Goal: Information Seeking & Learning: Learn about a topic

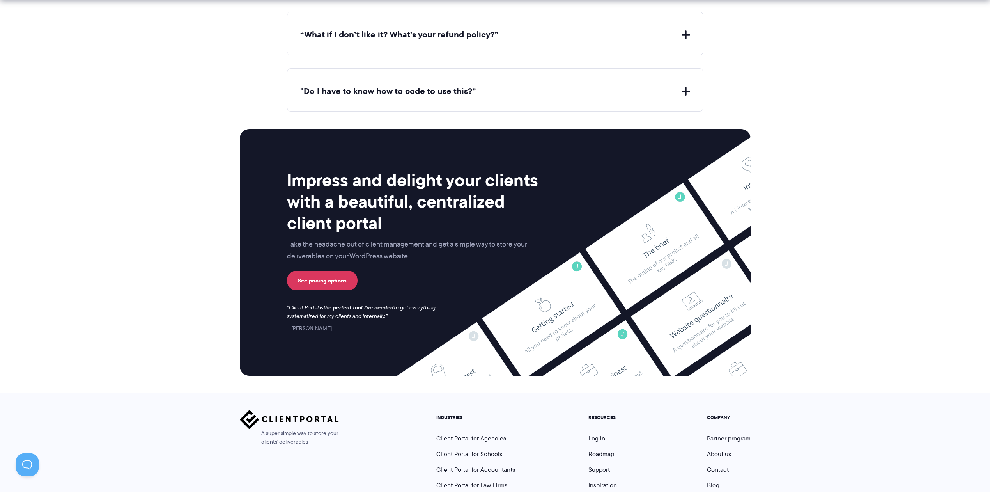
scroll to position [3088, 0]
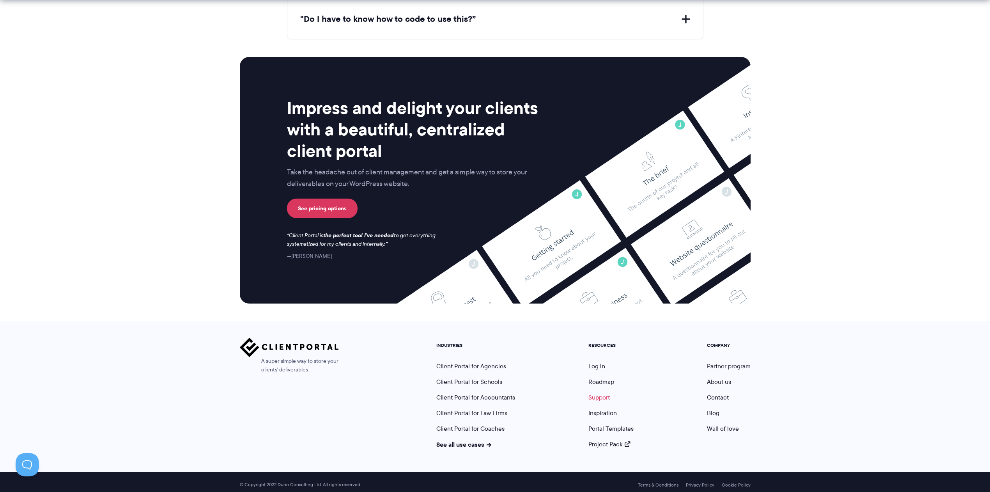
click at [604, 393] on link "Support" at bounding box center [599, 397] width 21 height 9
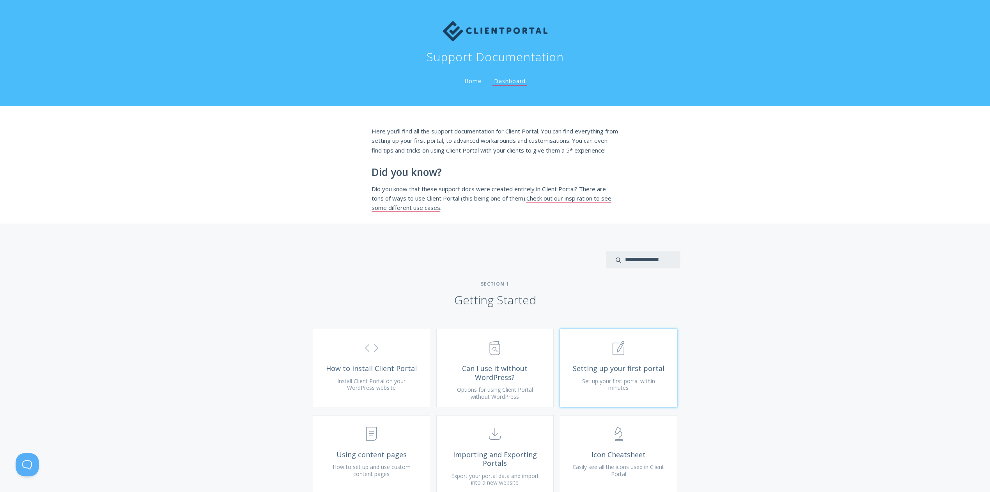
click at [611, 373] on span "Setting up your first portal" at bounding box center [618, 368] width 93 height 9
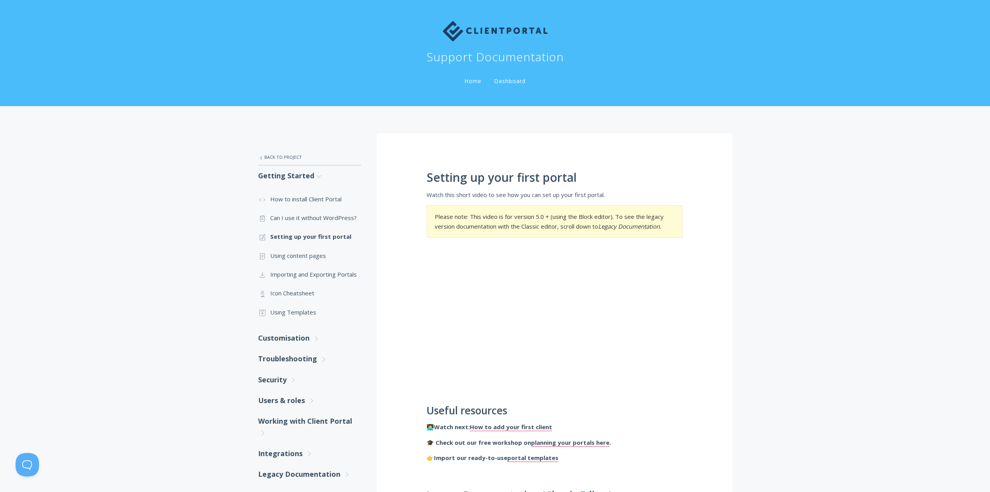
click at [500, 82] on link "Dashboard" at bounding box center [510, 80] width 35 height 7
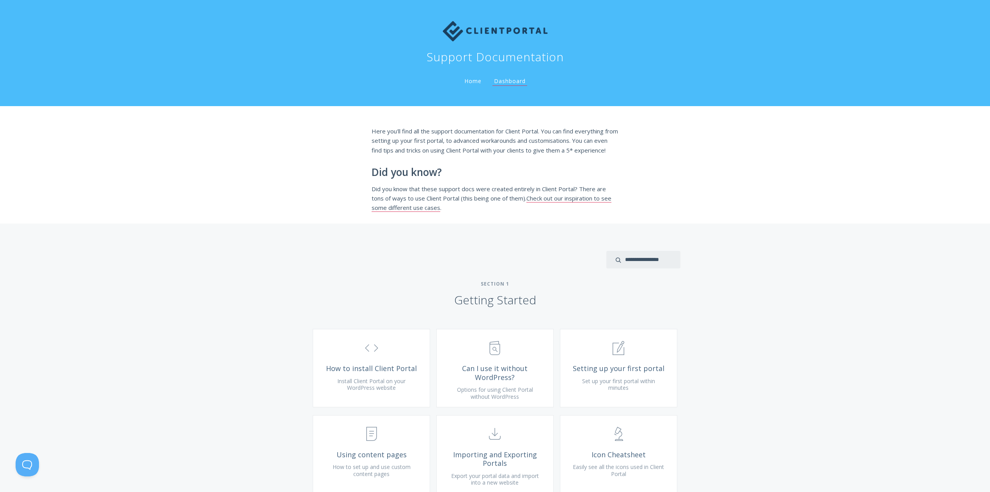
click at [473, 83] on link "Home" at bounding box center [473, 80] width 20 height 7
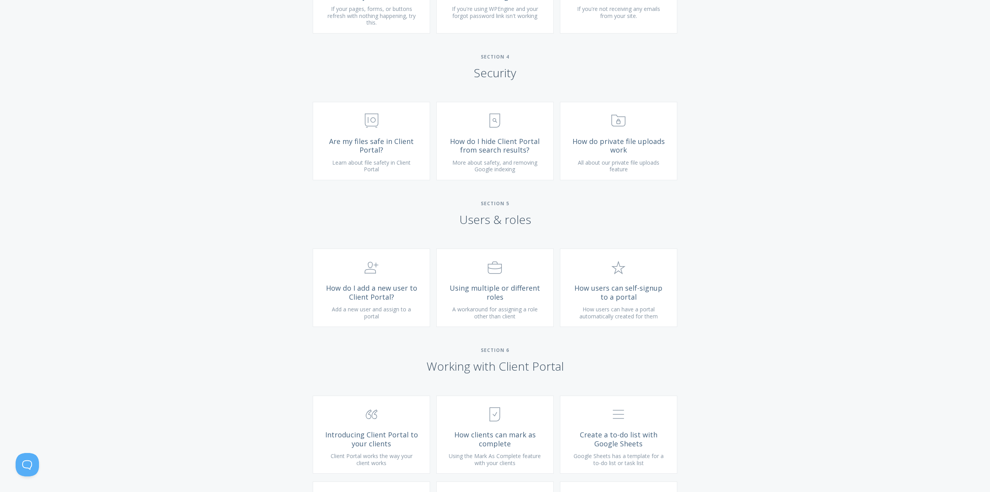
scroll to position [1189, 0]
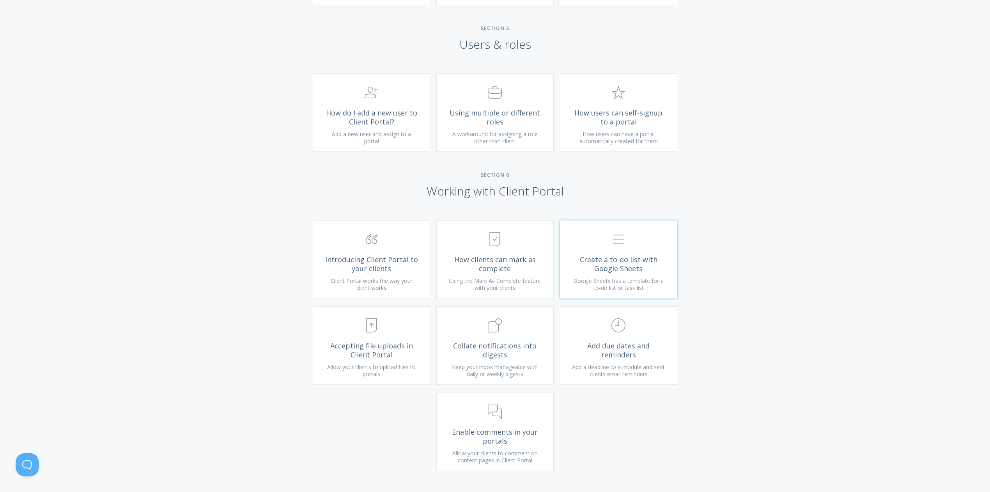
click at [638, 273] on span "Create a to-do list with Google Sheets" at bounding box center [618, 264] width 93 height 18
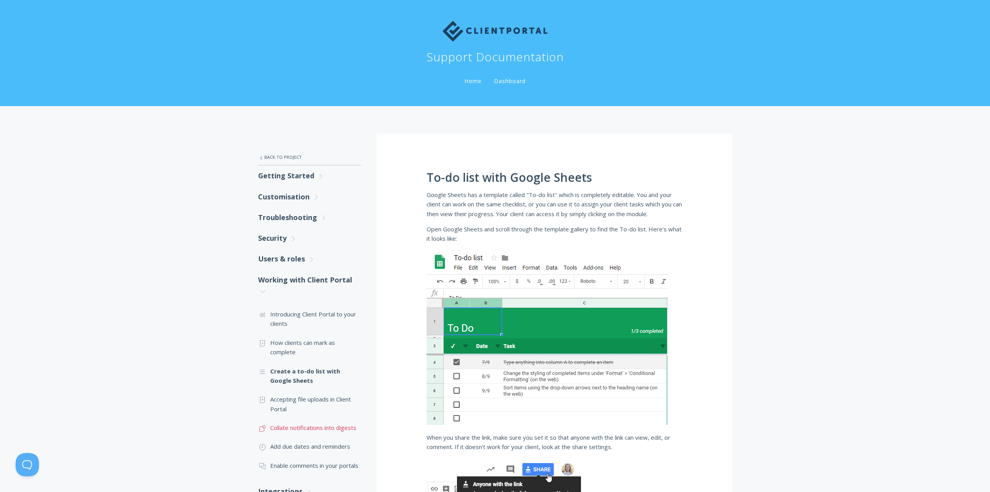
scroll to position [85, 0]
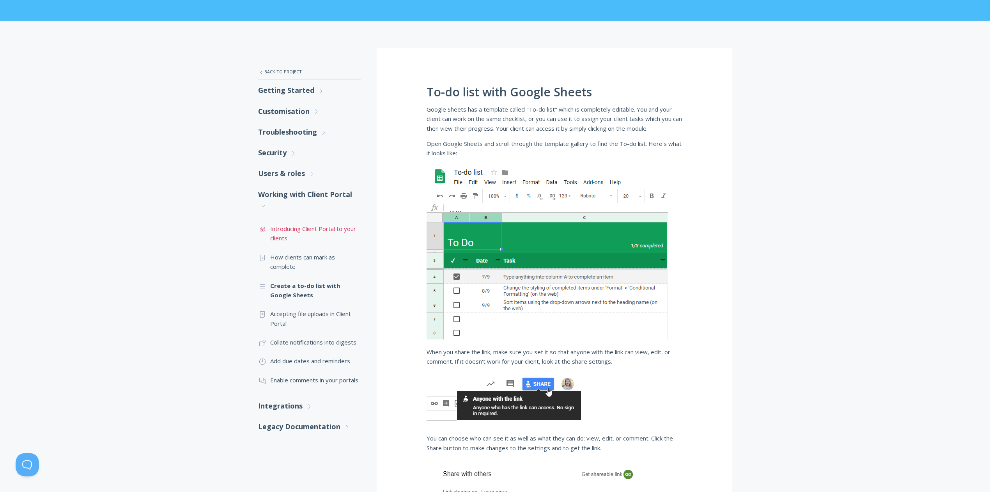
click at [315, 231] on link ".st0{fill:none;stroke:#000000;stroke-width:2;stroke-miterlimit:10;} Untitled-16…" at bounding box center [309, 233] width 103 height 28
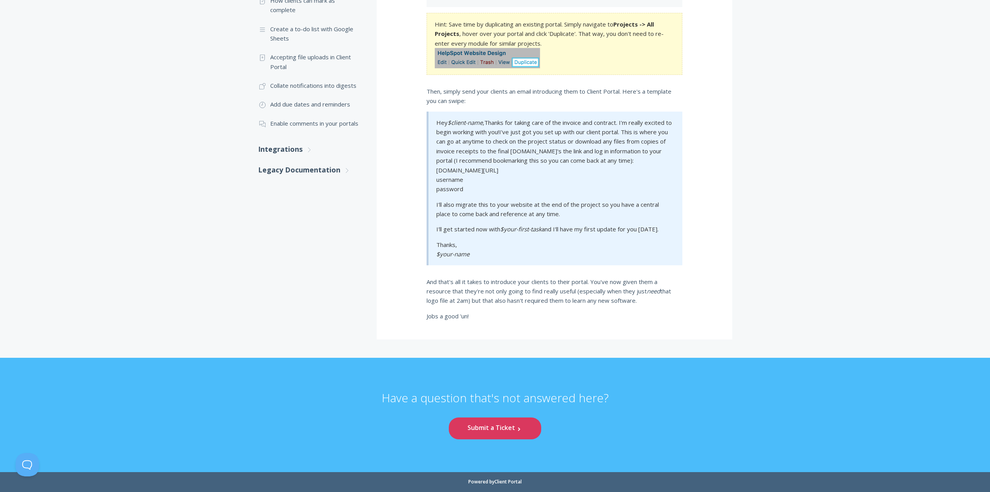
scroll to position [18, 0]
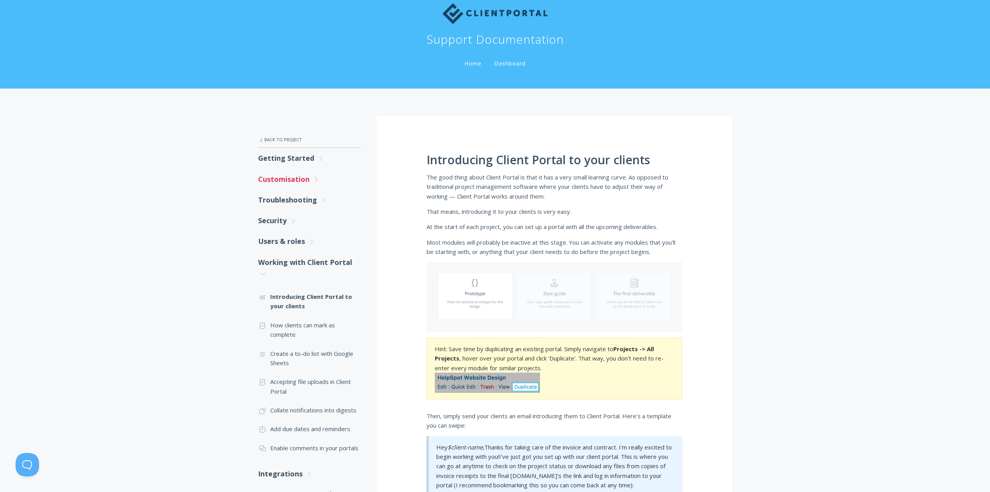
click at [287, 175] on link "Customisation .st0{fill:none;stroke:#000000;stroke-width:2;stroke-miterlimit:10…" at bounding box center [309, 179] width 103 height 21
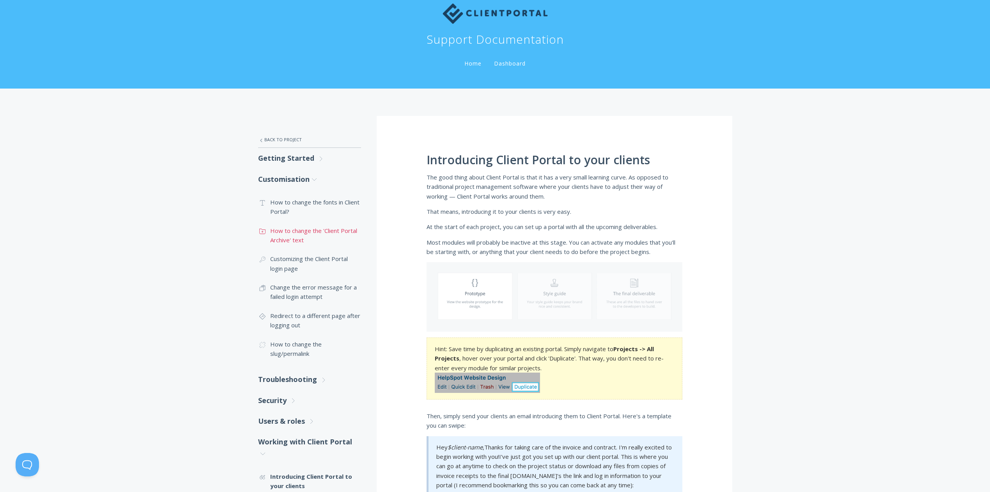
click at [331, 233] on link ".st0{fill:none;stroke:#000000;stroke-width:2;stroke-miterlimit:10;} Untitled-15…" at bounding box center [309, 235] width 103 height 28
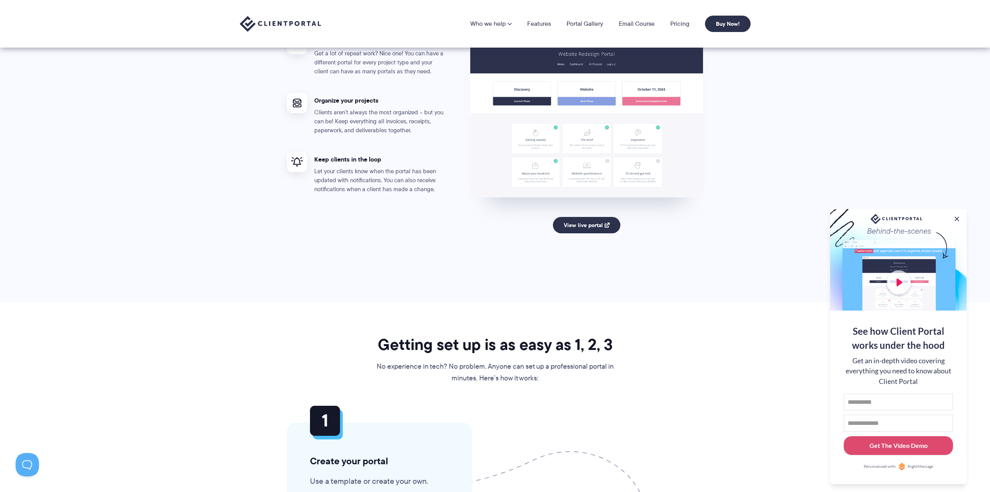
scroll to position [1277, 0]
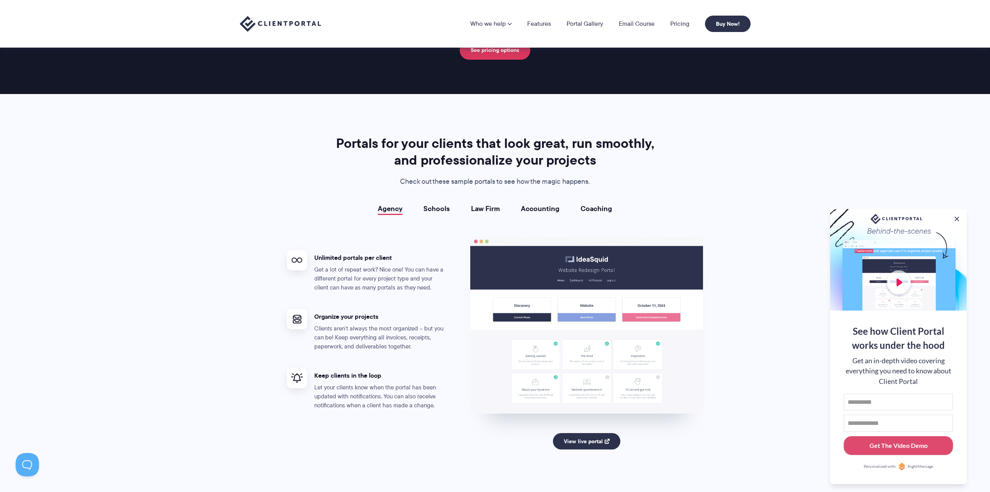
click at [447, 202] on div "Portals for your clients that look great, run smoothly, and professionalize you…" at bounding box center [495, 306] width 436 height 342
click at [447, 207] on link "Schools" at bounding box center [437, 209] width 27 height 8
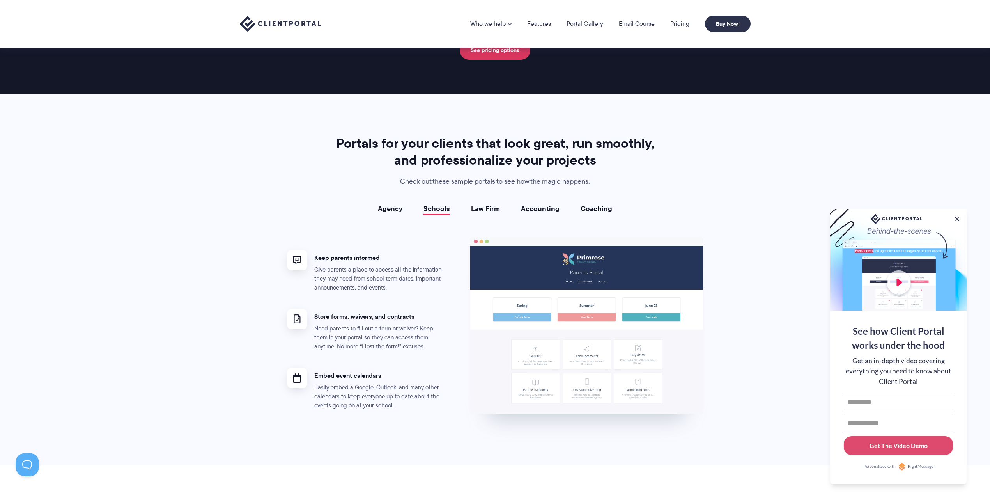
click at [494, 210] on link "Law Firm" at bounding box center [485, 209] width 29 height 8
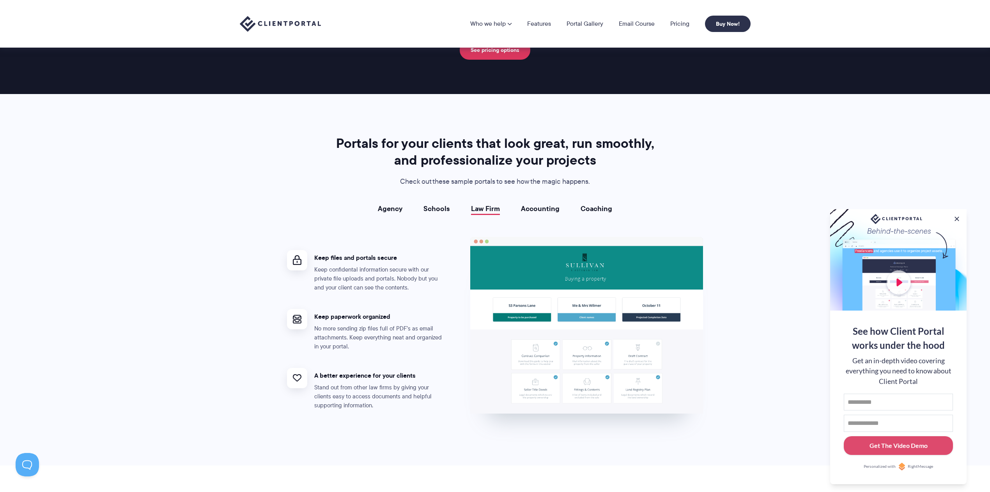
click at [539, 210] on link "Accounting" at bounding box center [540, 209] width 39 height 8
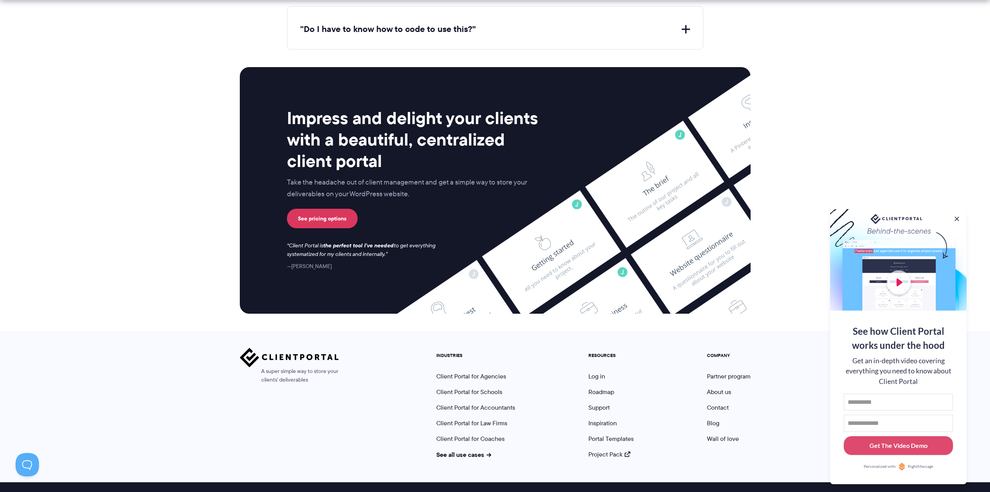
scroll to position [3036, 0]
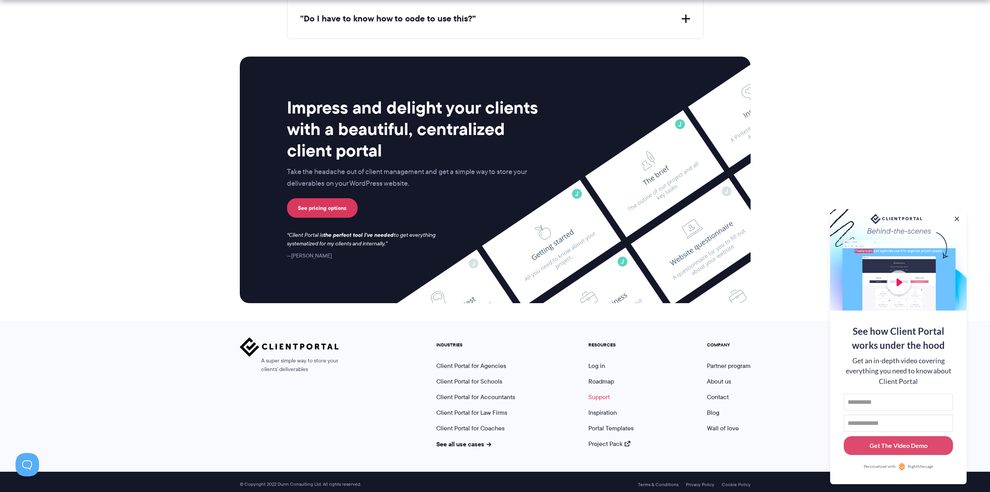
click at [607, 393] on link "Support" at bounding box center [599, 396] width 21 height 9
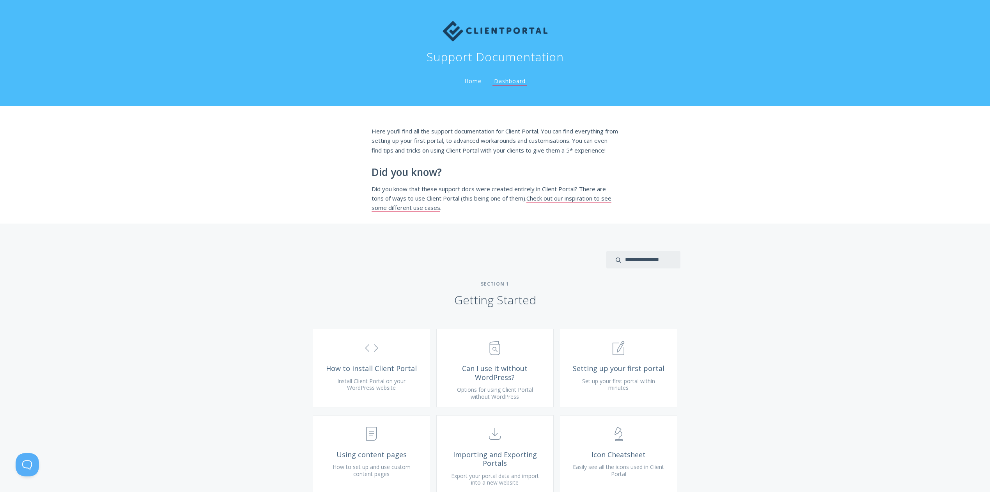
scroll to position [154, 0]
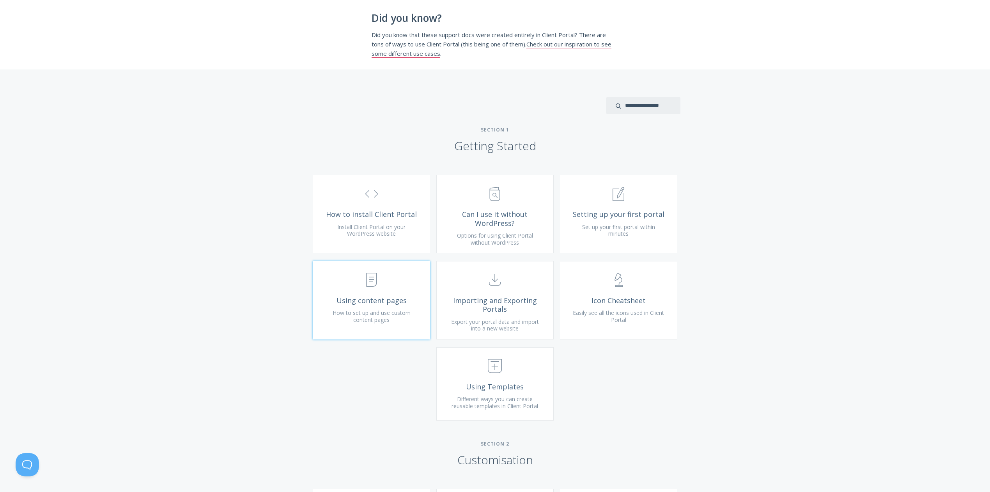
click at [390, 292] on span ".st0{fill:none;stroke:#000000;stroke-width:2;stroke-miterlimit:10;} Untitled-15" at bounding box center [371, 280] width 93 height 24
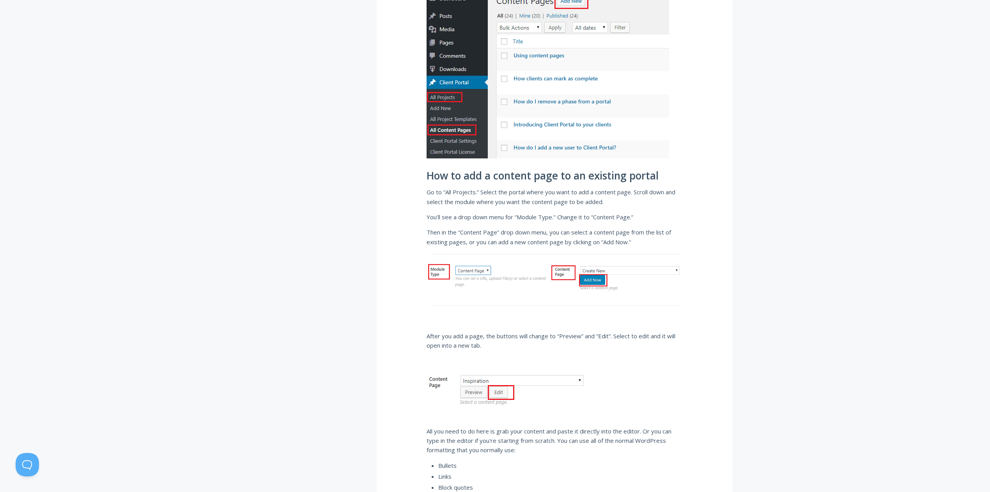
scroll to position [199, 0]
